Goal: Task Accomplishment & Management: Manage account settings

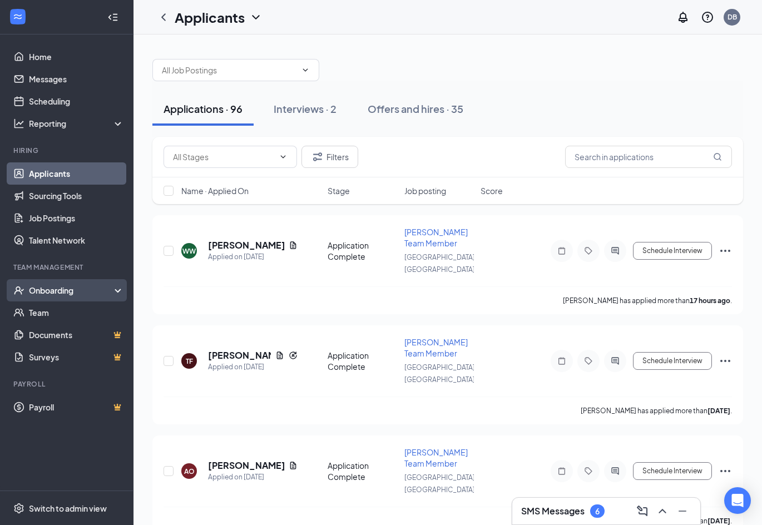
click at [70, 289] on div "Onboarding" at bounding box center [72, 290] width 86 height 11
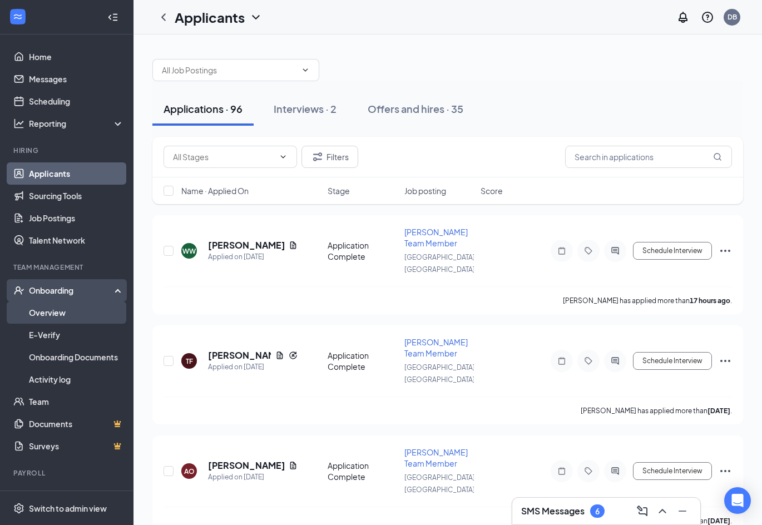
click at [65, 318] on link "Overview" at bounding box center [76, 312] width 95 height 22
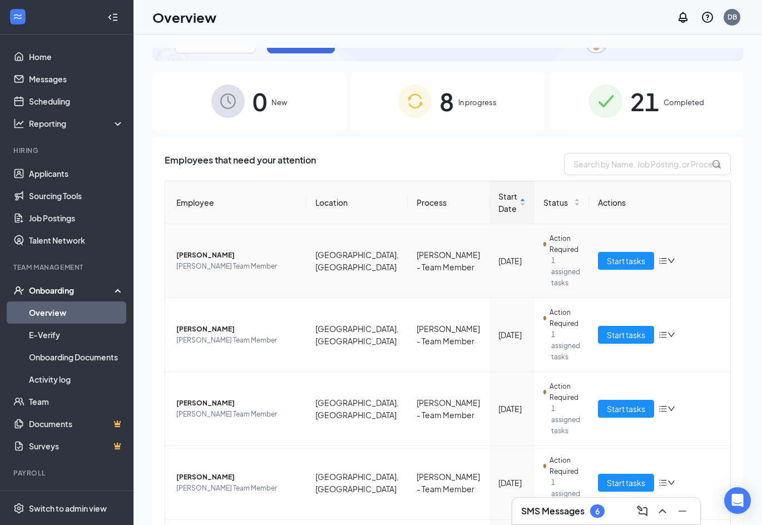
scroll to position [60, 0]
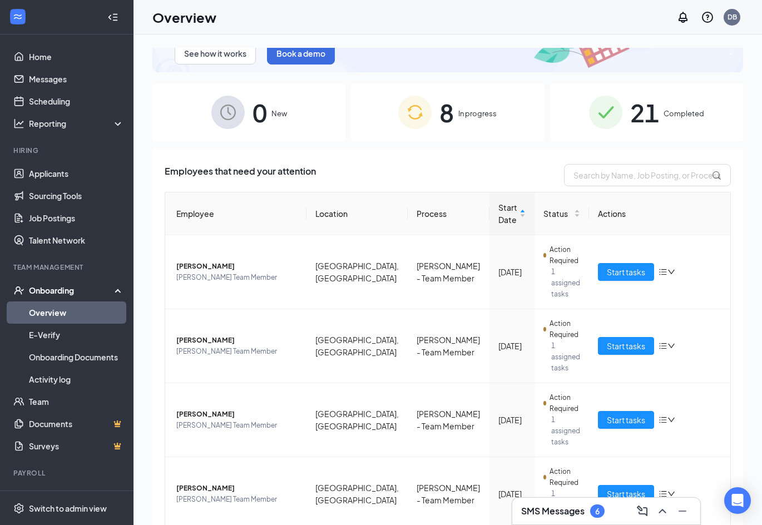
click at [477, 127] on div "8 In progress" at bounding box center [447, 112] width 193 height 58
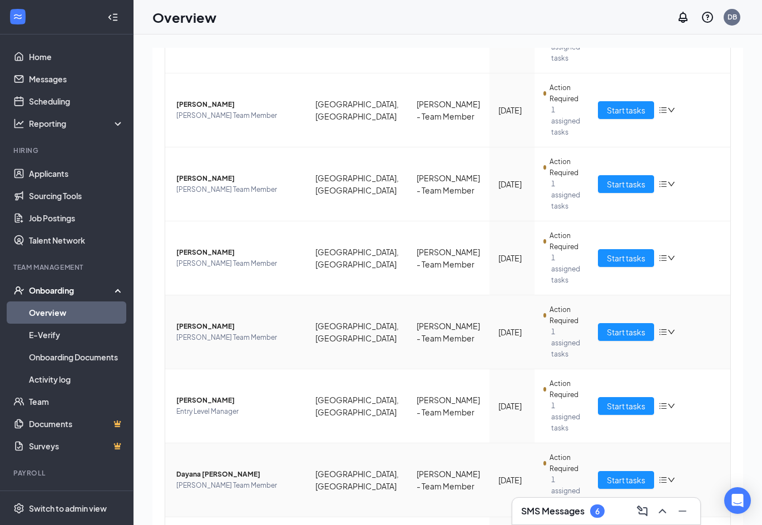
scroll to position [296, 0]
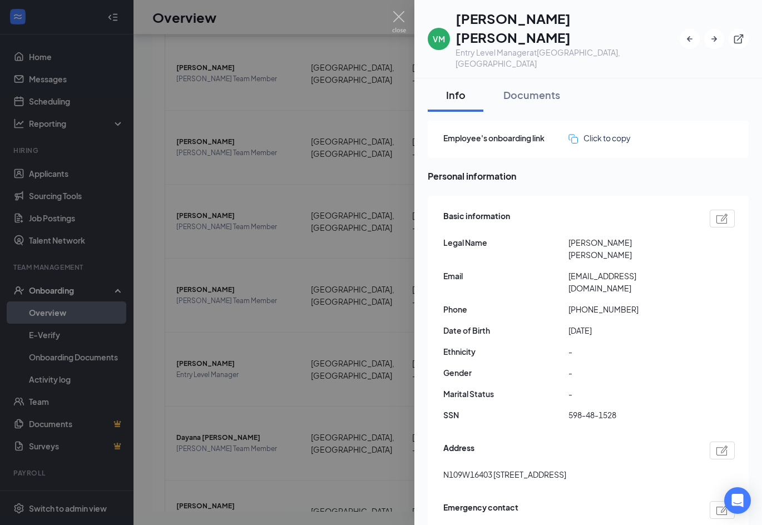
click at [400, 9] on div at bounding box center [381, 262] width 762 height 525
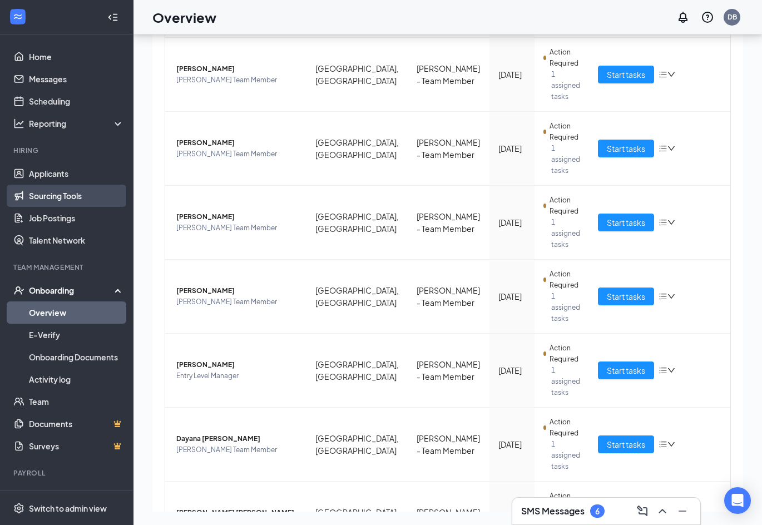
scroll to position [282, 0]
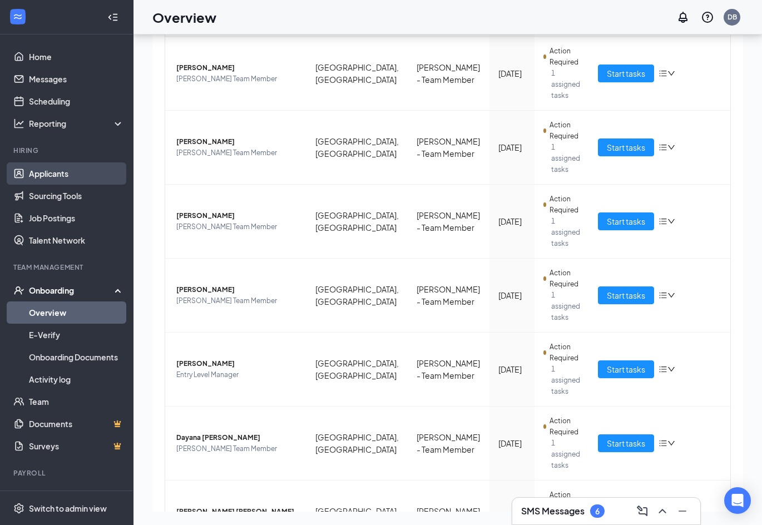
click at [67, 175] on link "Applicants" at bounding box center [76, 173] width 95 height 22
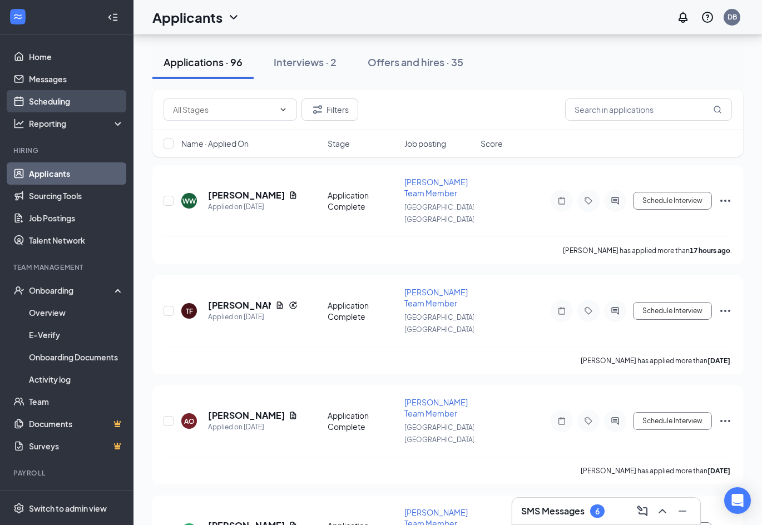
click at [42, 100] on link "Scheduling" at bounding box center [76, 101] width 95 height 22
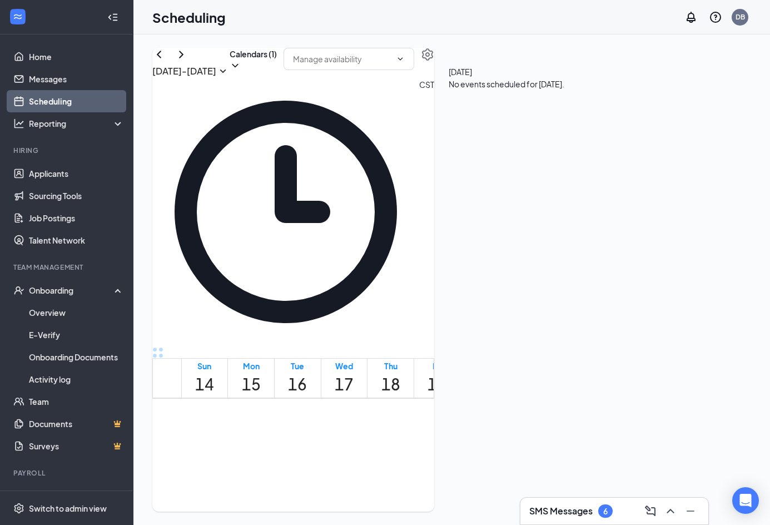
scroll to position [950, 0]
click at [69, 175] on link "Applicants" at bounding box center [76, 173] width 95 height 22
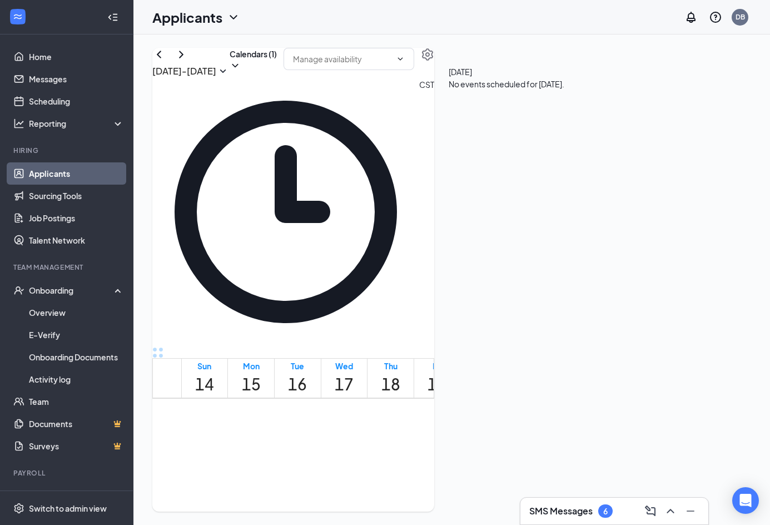
scroll to position [14, 0]
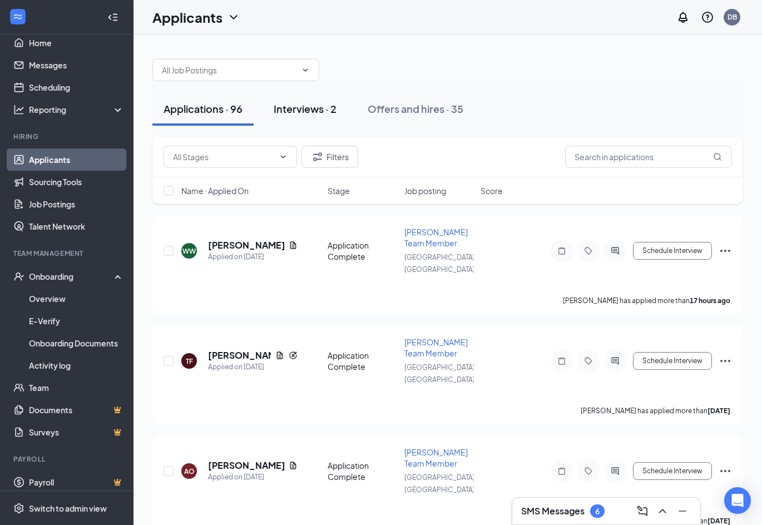
click at [299, 110] on div "Interviews · 2" at bounding box center [305, 109] width 63 height 14
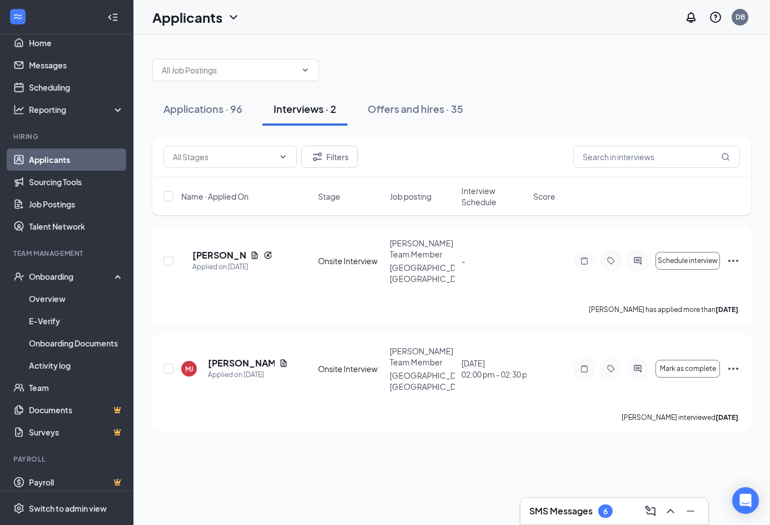
click at [583, 506] on h3 "SMS Messages" at bounding box center [560, 511] width 63 height 12
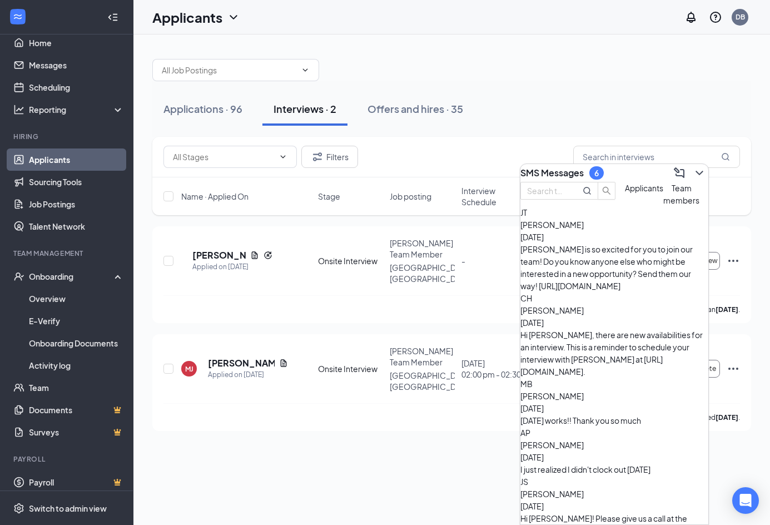
click at [613, 271] on div "[PERSON_NAME] is so excited for you to join our team! Do you know anyone else w…" at bounding box center [615, 267] width 188 height 49
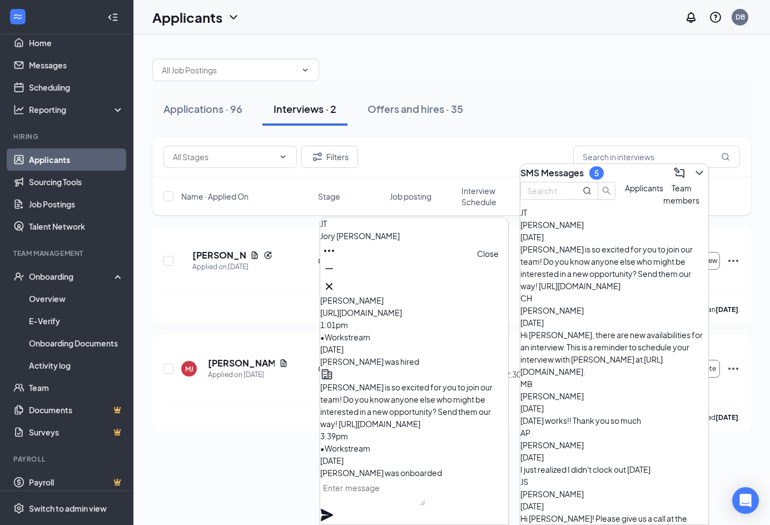
click at [336, 280] on icon "Cross" at bounding box center [329, 286] width 13 height 13
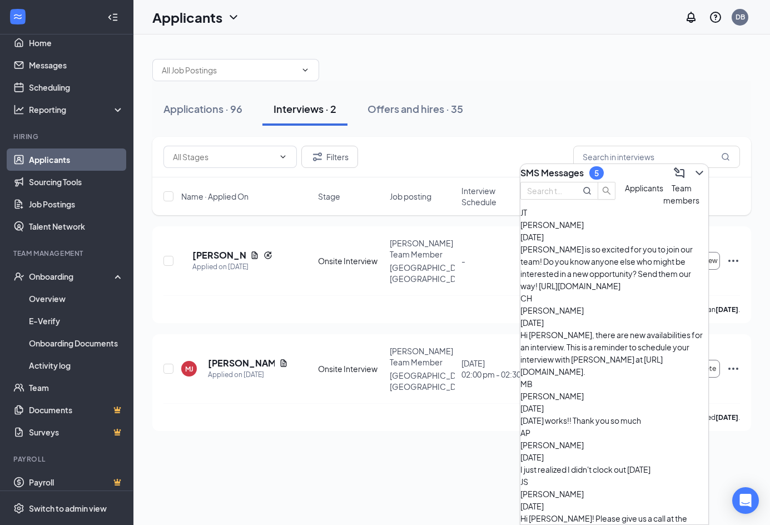
click at [650, 463] on div "I just realized I didn't clock out [DATE]" at bounding box center [615, 469] width 188 height 12
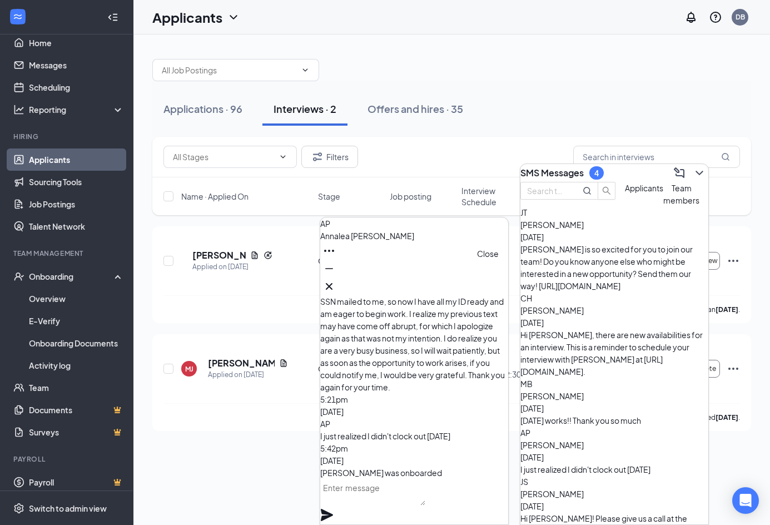
click at [336, 288] on icon "Cross" at bounding box center [329, 286] width 13 height 13
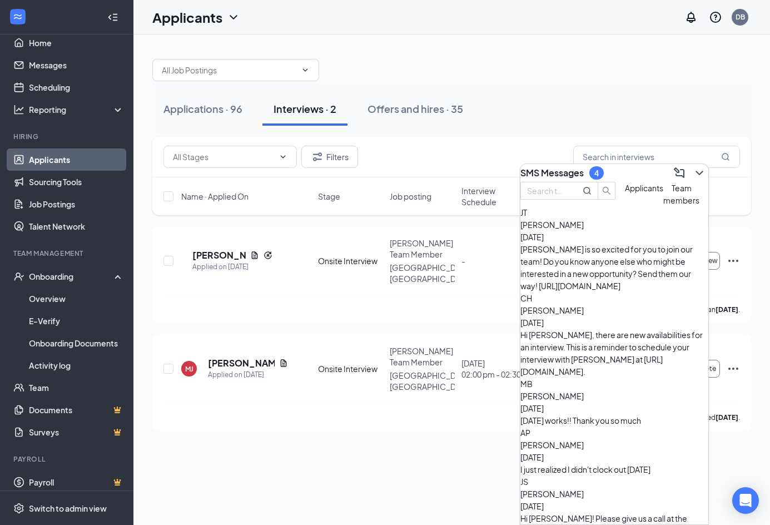
click at [570, 414] on div "[DATE] works!! Thank you so much" at bounding box center [615, 420] width 188 height 12
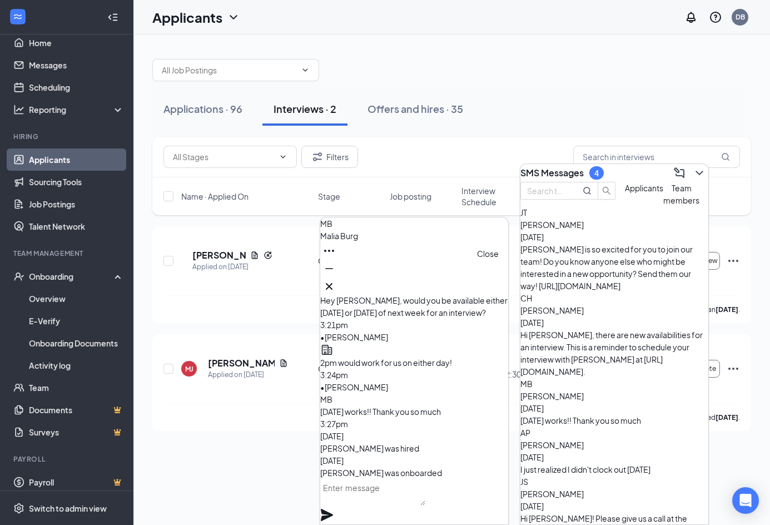
click at [336, 280] on icon "Cross" at bounding box center [329, 286] width 13 height 13
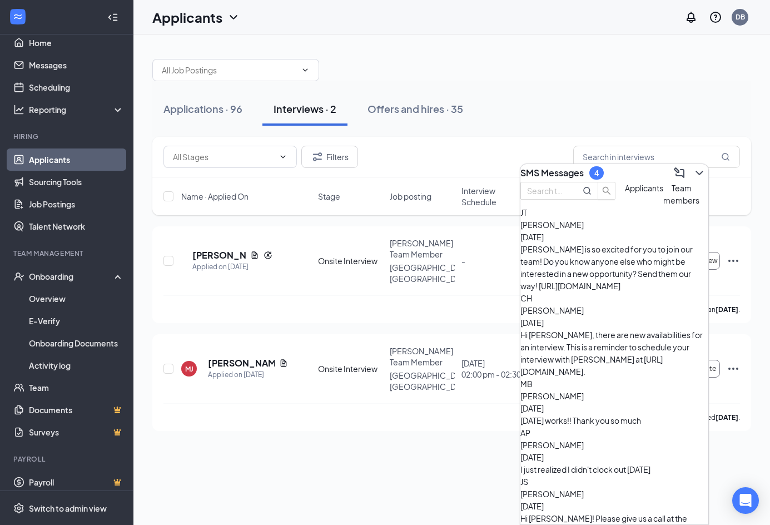
click at [611, 243] on div "[PERSON_NAME] [DATE]" at bounding box center [615, 231] width 188 height 24
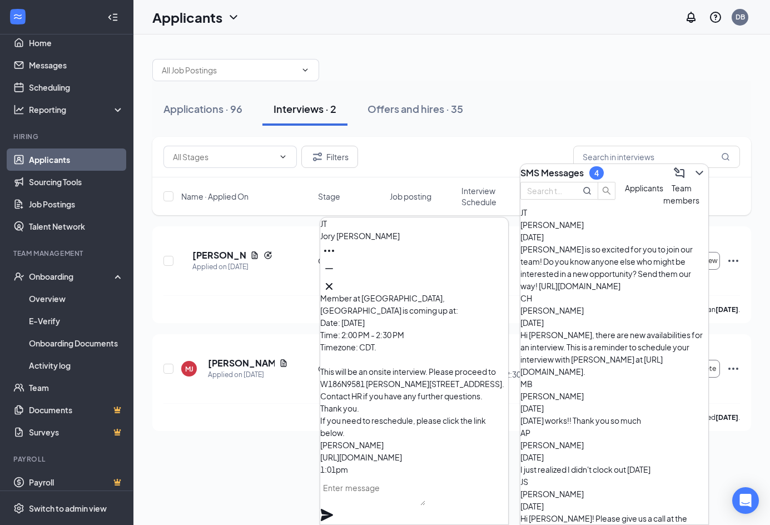
scroll to position [-181, 0]
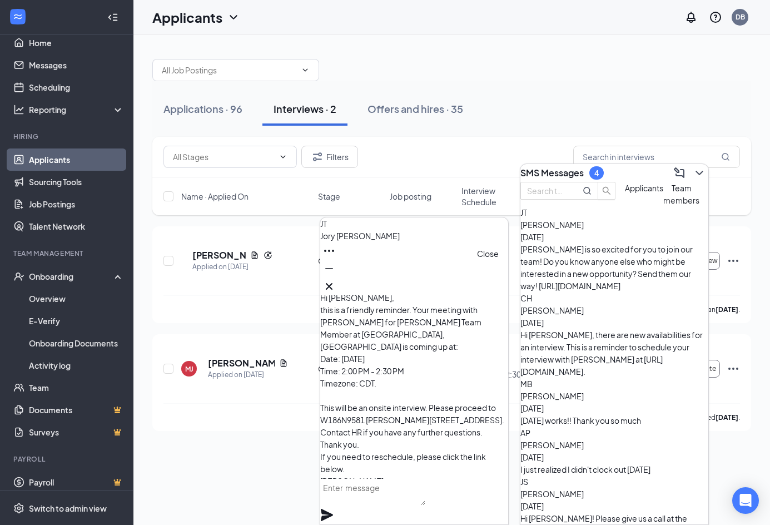
click at [338, 283] on button at bounding box center [329, 287] width 18 height 18
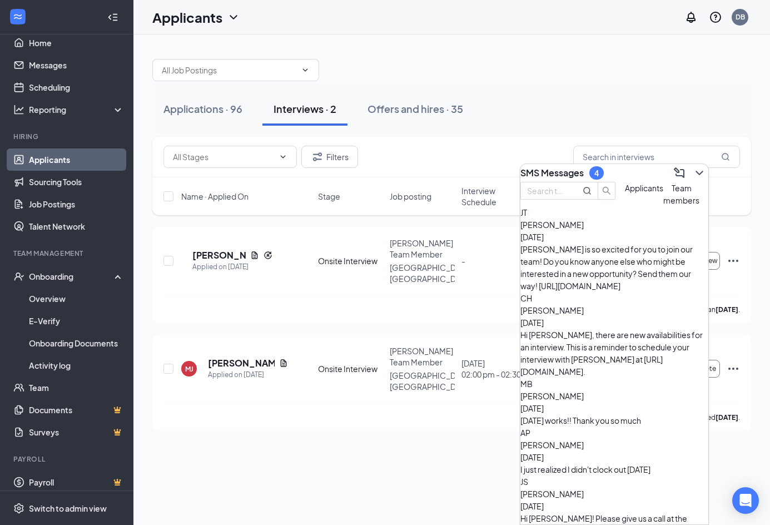
click at [296, 463] on div "Applications · 96 Interviews · 2 Offers and hires · 35 Filters Name · Applied O…" at bounding box center [451, 279] width 637 height 491
click at [691, 176] on button at bounding box center [700, 173] width 18 height 18
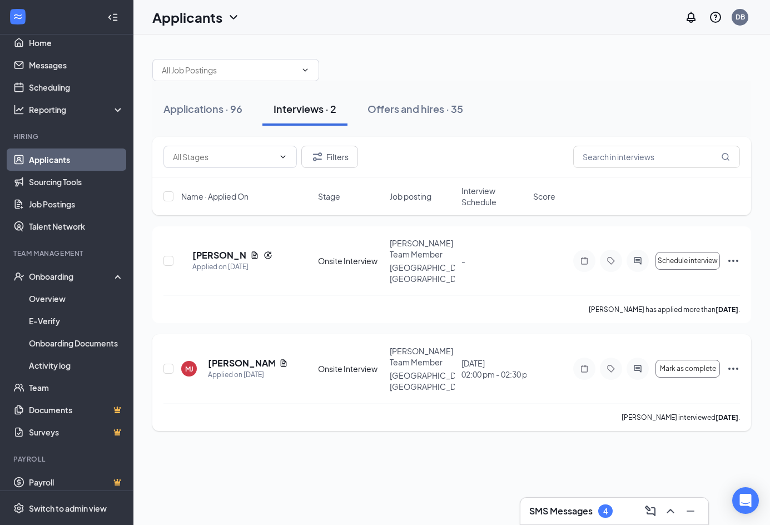
click at [732, 368] on icon "Ellipses" at bounding box center [734, 369] width 10 height 2
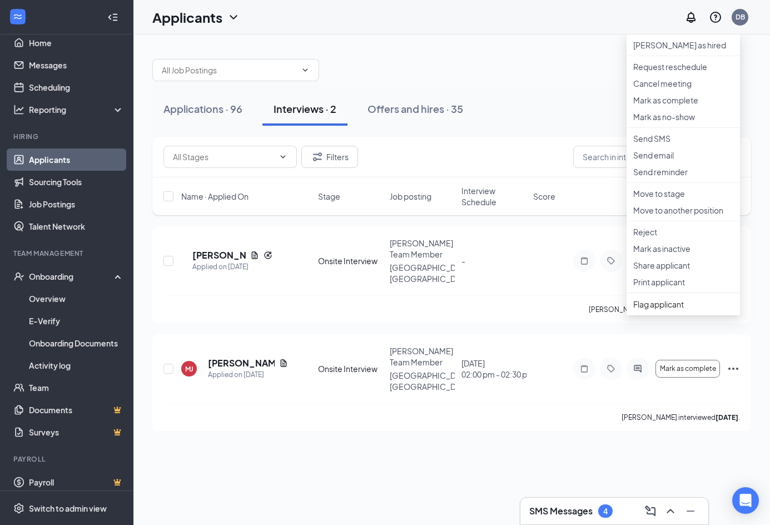
drag, startPoint x: 499, startPoint y: 462, endPoint x: 504, endPoint y: 456, distance: 8.3
click at [499, 462] on div "Applications · 96 Interviews · 2 Offers and hires · 35 Filters Name · Applied O…" at bounding box center [451, 279] width 637 height 491
